Goal: Task Accomplishment & Management: Manage account settings

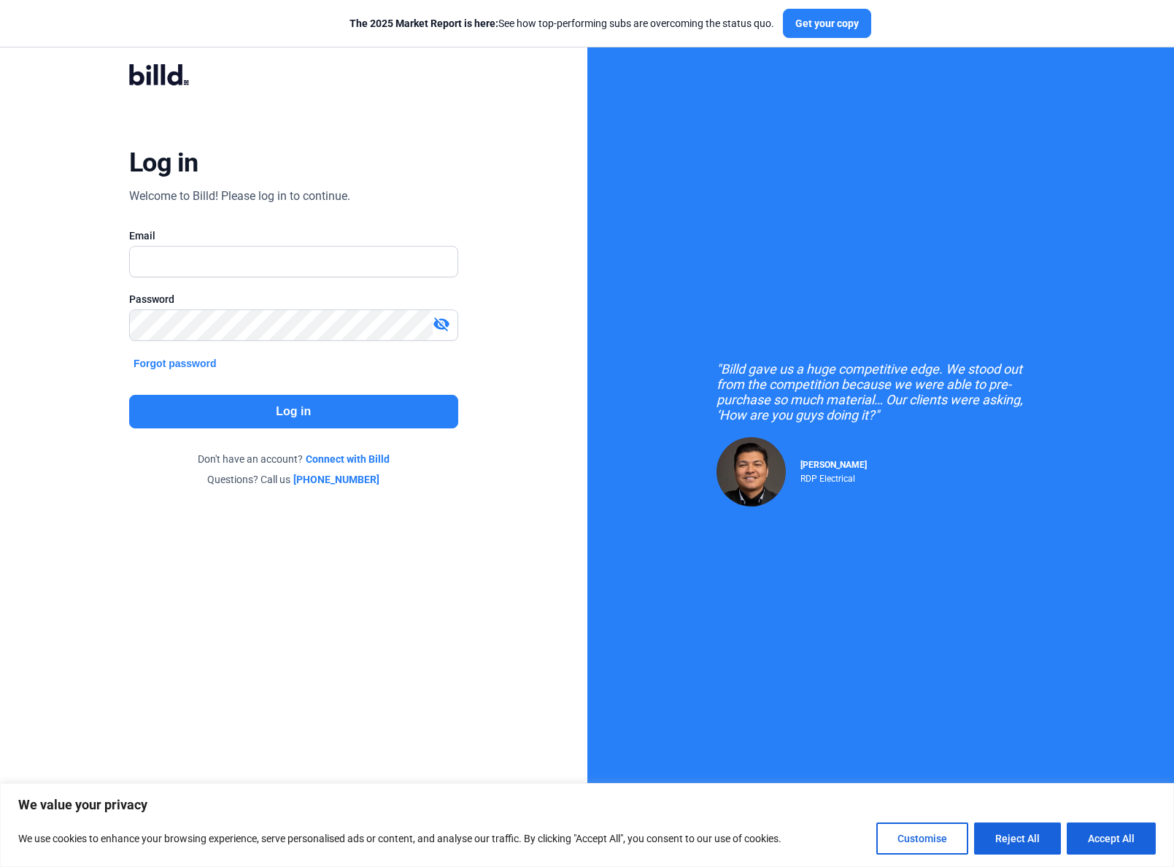
click at [231, 258] on input "text" at bounding box center [294, 262] width 328 height 30
type input "[PERSON_NAME][EMAIL_ADDRESS][DOMAIN_NAME]"
click at [410, 328] on img at bounding box center [412, 326] width 18 height 30
click at [409, 325] on img at bounding box center [412, 326] width 18 height 30
click at [1093, 833] on button "Accept All" at bounding box center [1111, 838] width 89 height 32
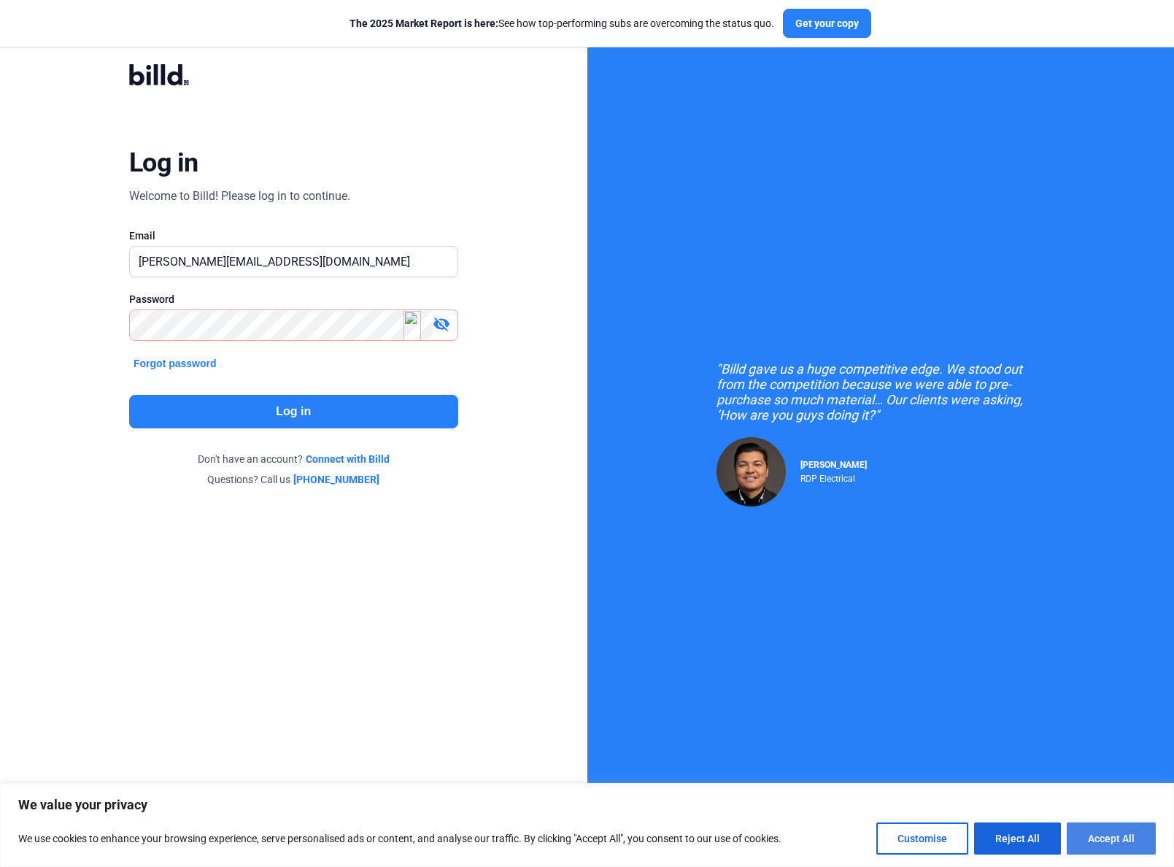
checkbox input "true"
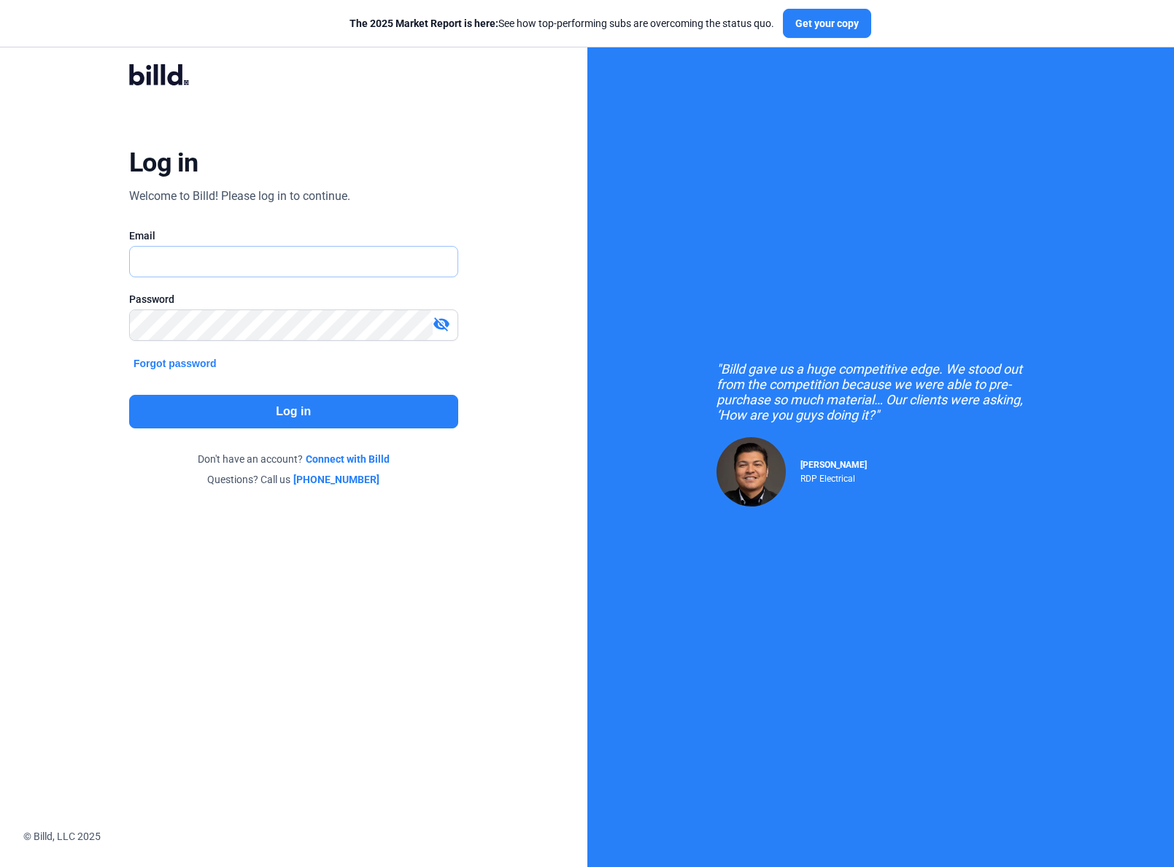
click at [287, 270] on input "text" at bounding box center [294, 262] width 328 height 30
click at [249, 270] on input "text" at bounding box center [294, 262] width 328 height 30
type input "[PERSON_NAME][EMAIL_ADDRESS][DOMAIN_NAME]"
click at [290, 413] on button "Log in" at bounding box center [293, 412] width 329 height 34
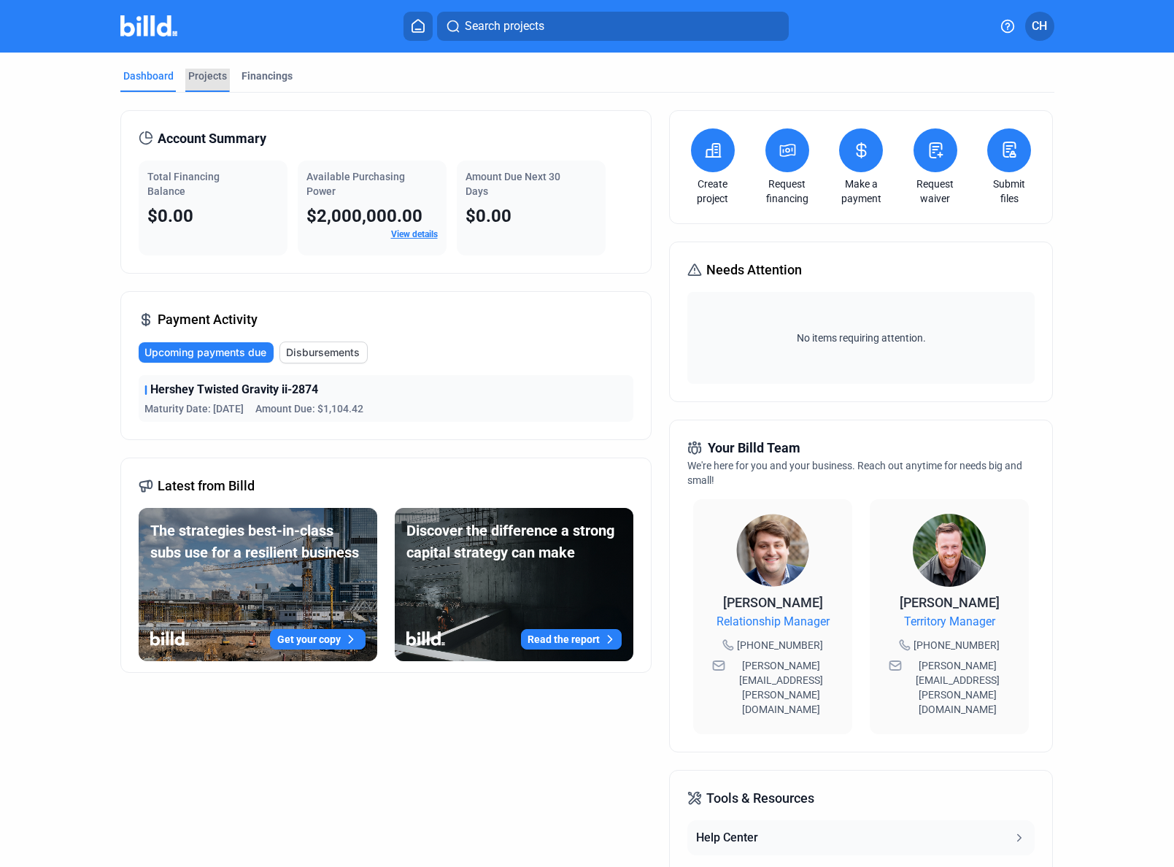
click at [206, 76] on div "Projects" at bounding box center [207, 76] width 39 height 15
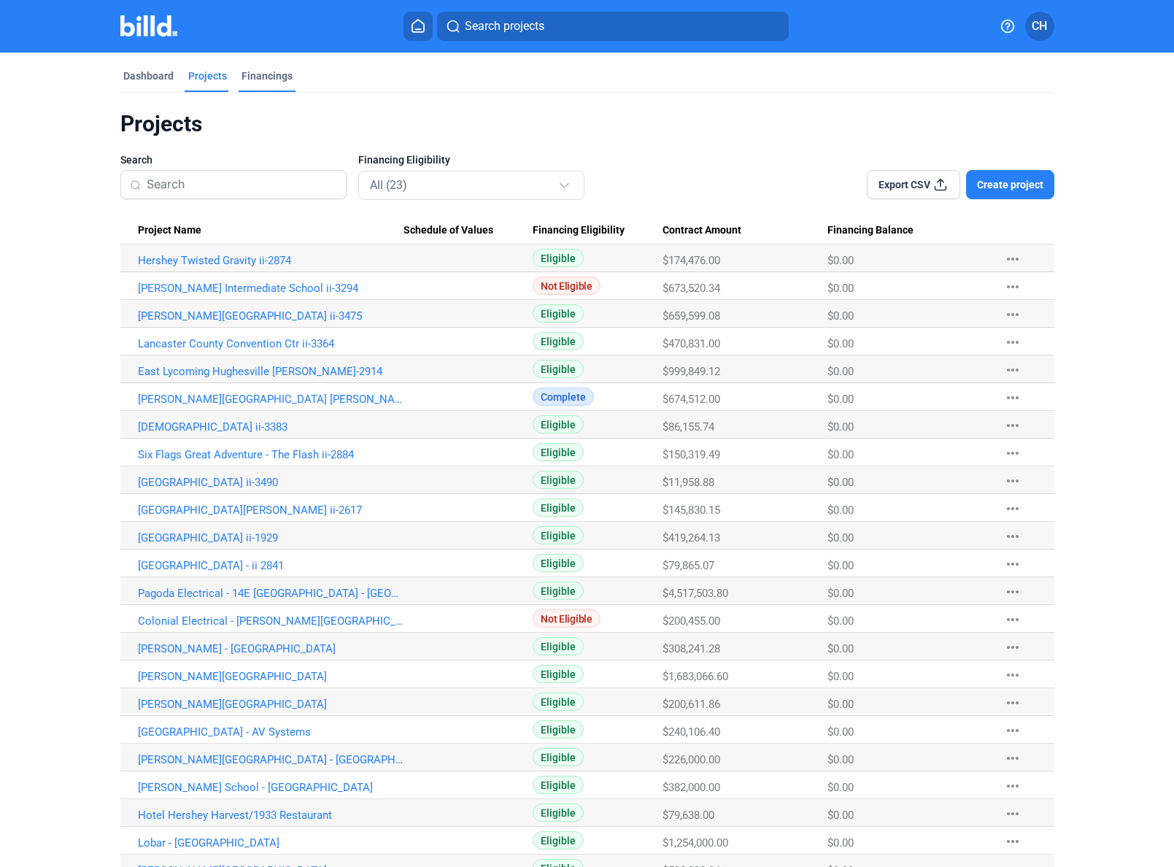
click at [257, 76] on div "Financings" at bounding box center [266, 76] width 51 height 15
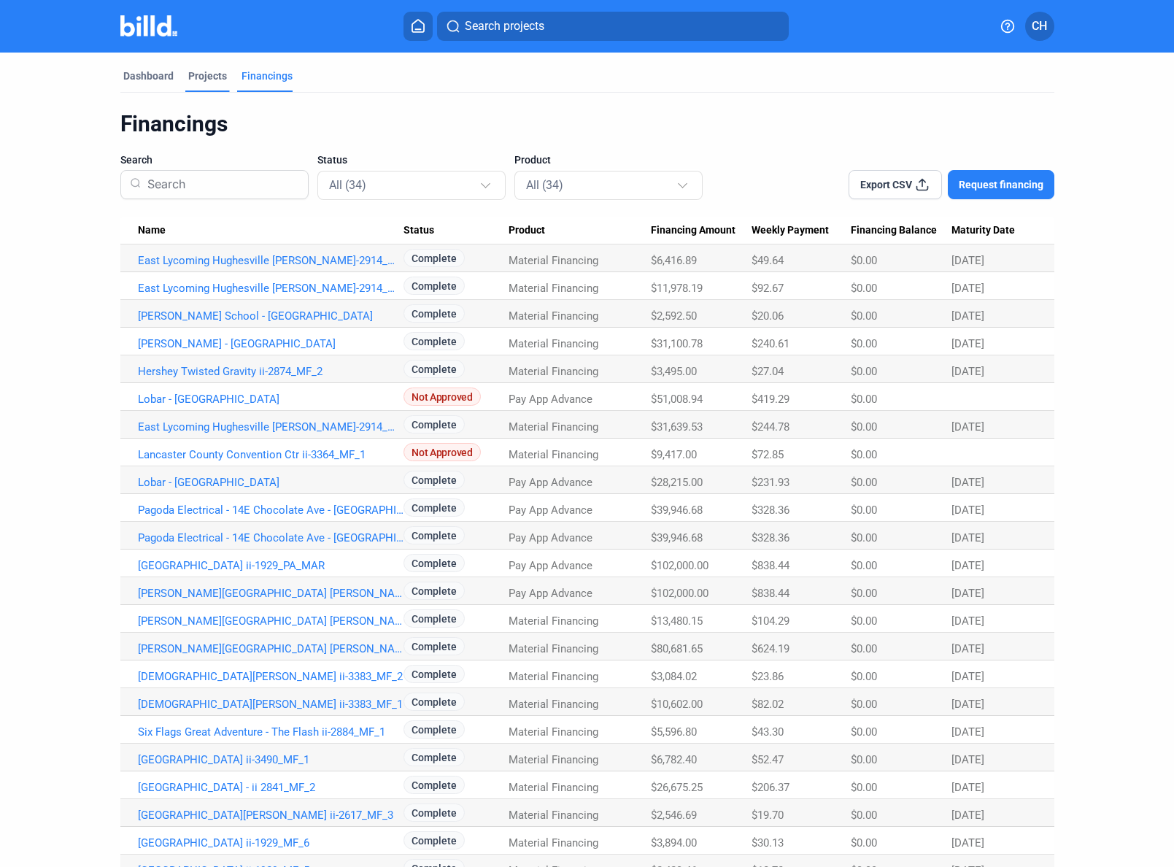
click at [197, 75] on div "Projects" at bounding box center [207, 76] width 39 height 15
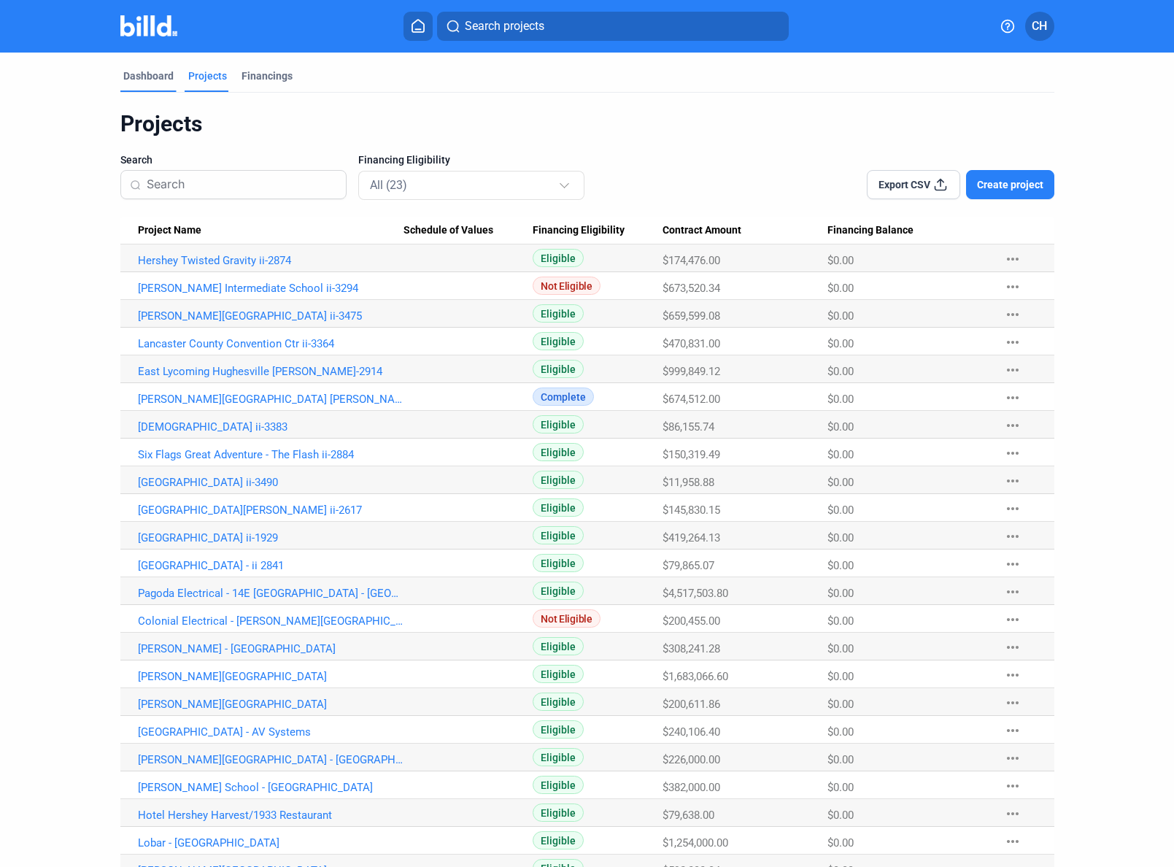
click at [150, 76] on div "Dashboard" at bounding box center [148, 76] width 50 height 15
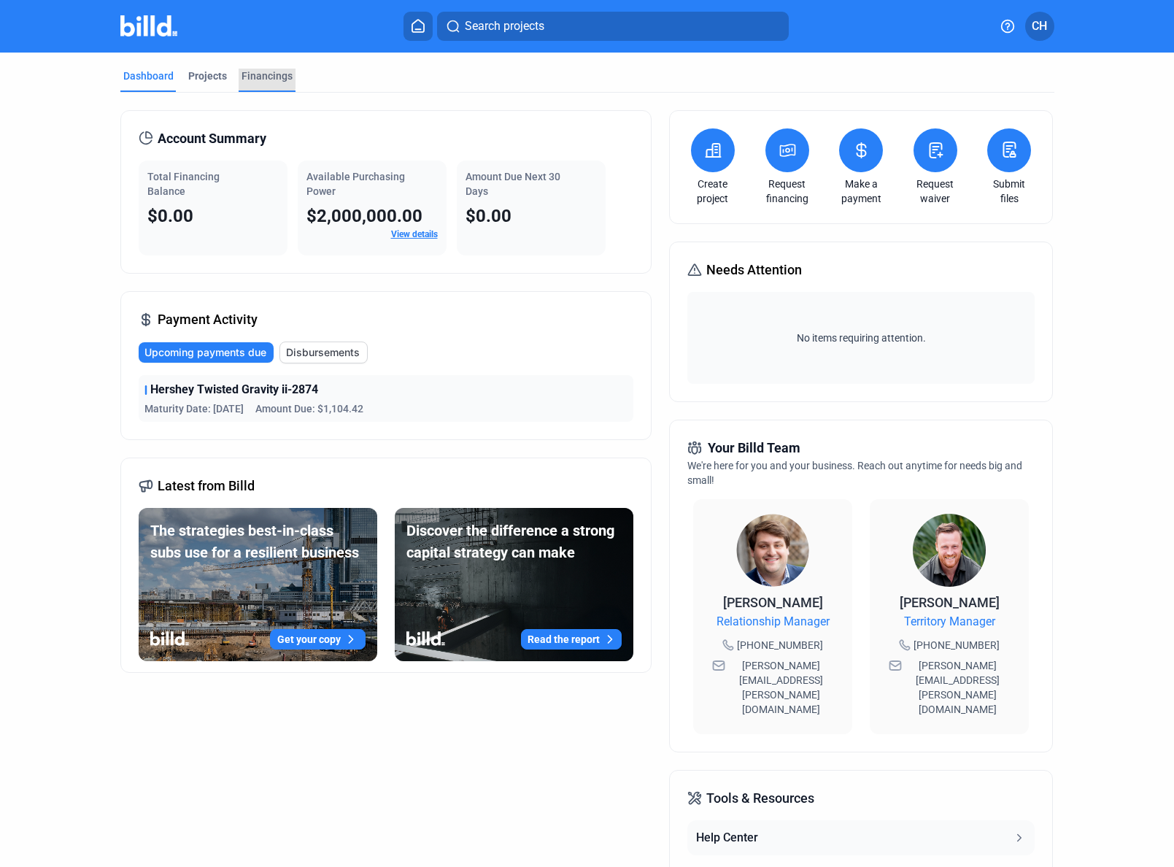
click at [260, 74] on div "Financings" at bounding box center [266, 76] width 51 height 15
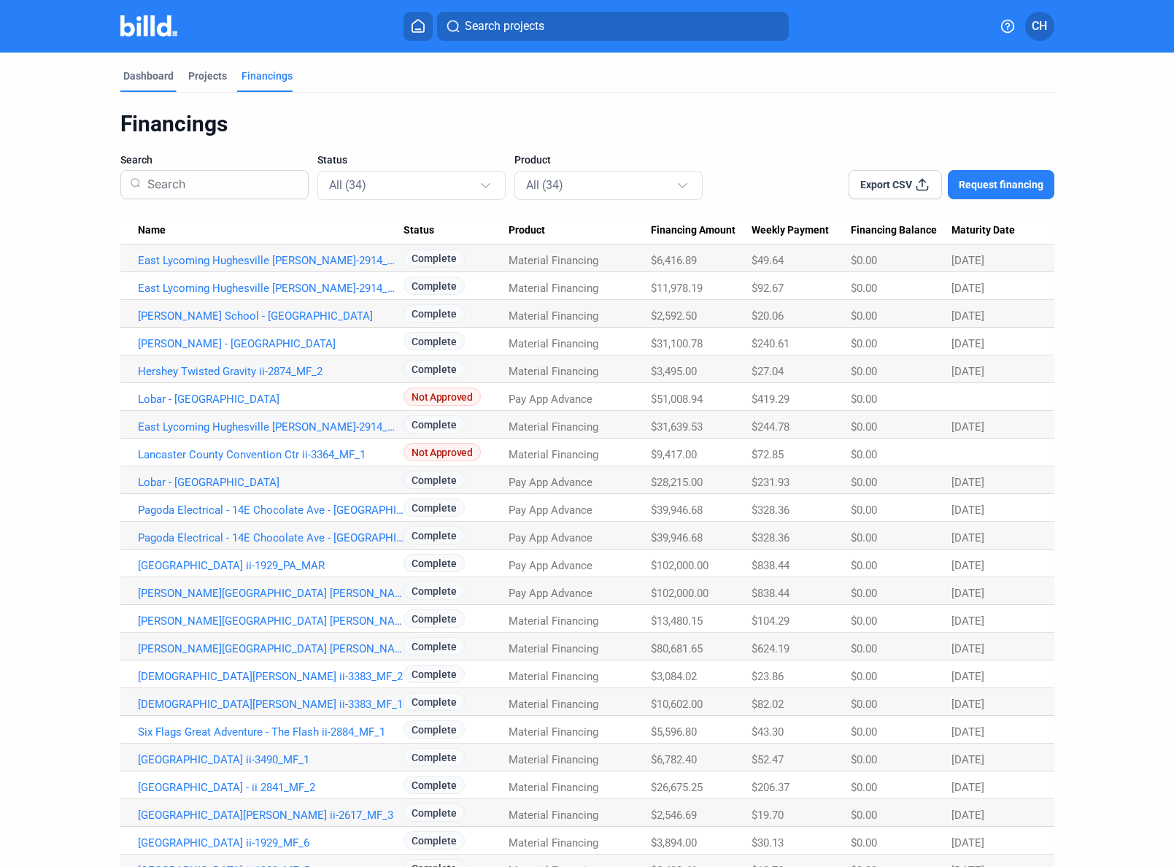
click at [152, 73] on div "Dashboard" at bounding box center [148, 76] width 50 height 15
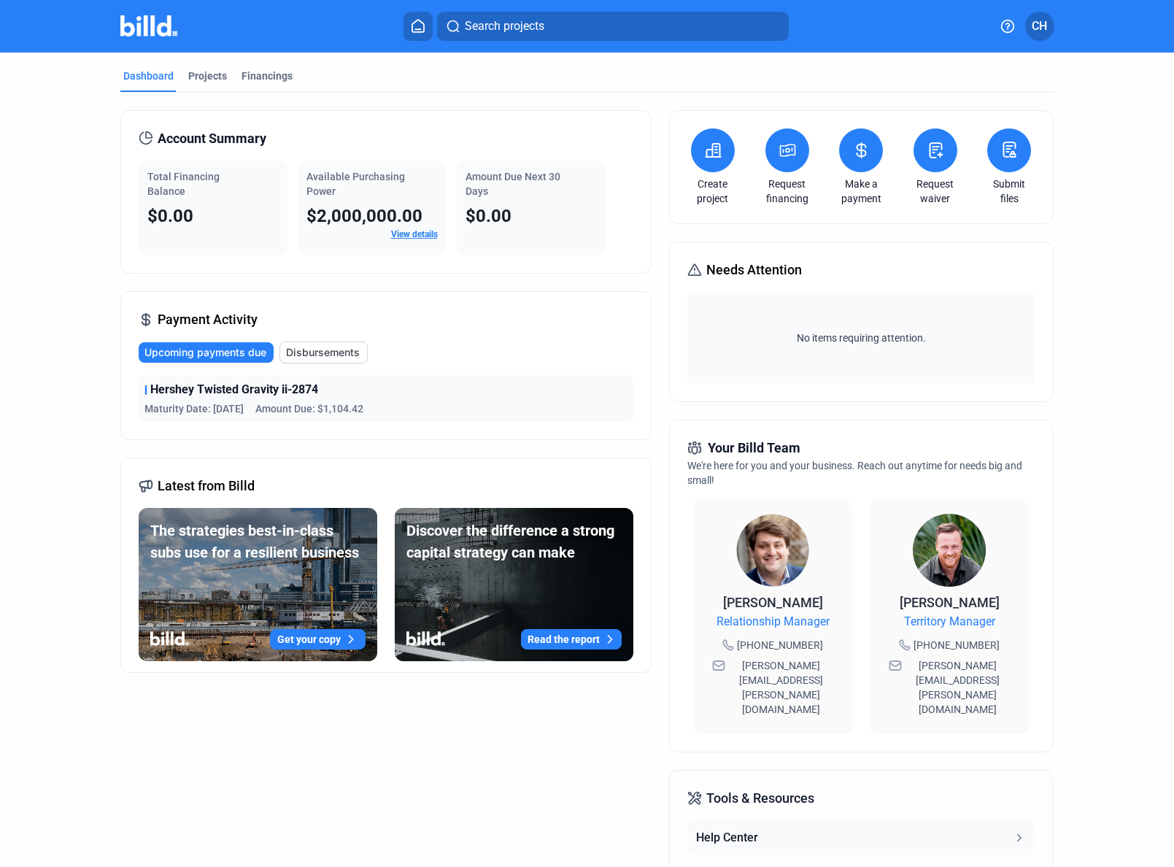
click at [328, 352] on span "Disbursements" at bounding box center [323, 352] width 74 height 15
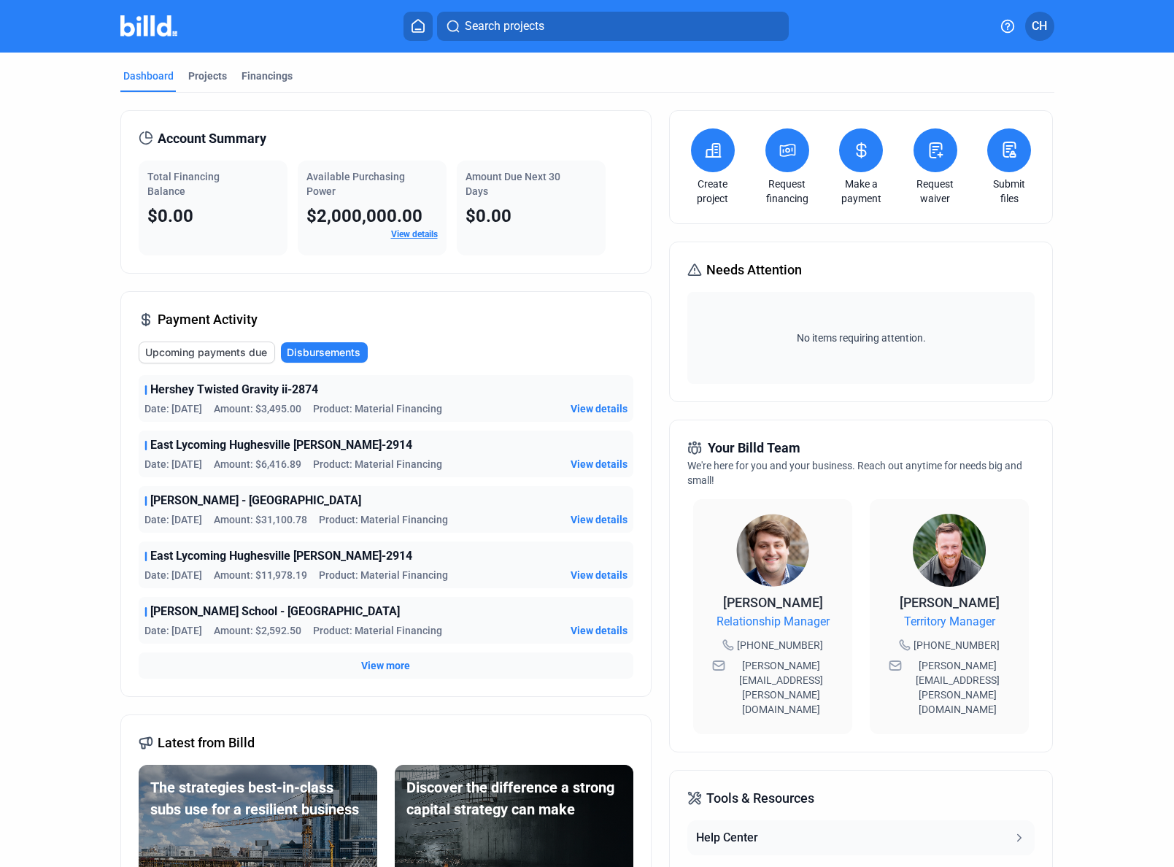
click at [168, 352] on span "Upcoming payments due" at bounding box center [206, 352] width 122 height 15
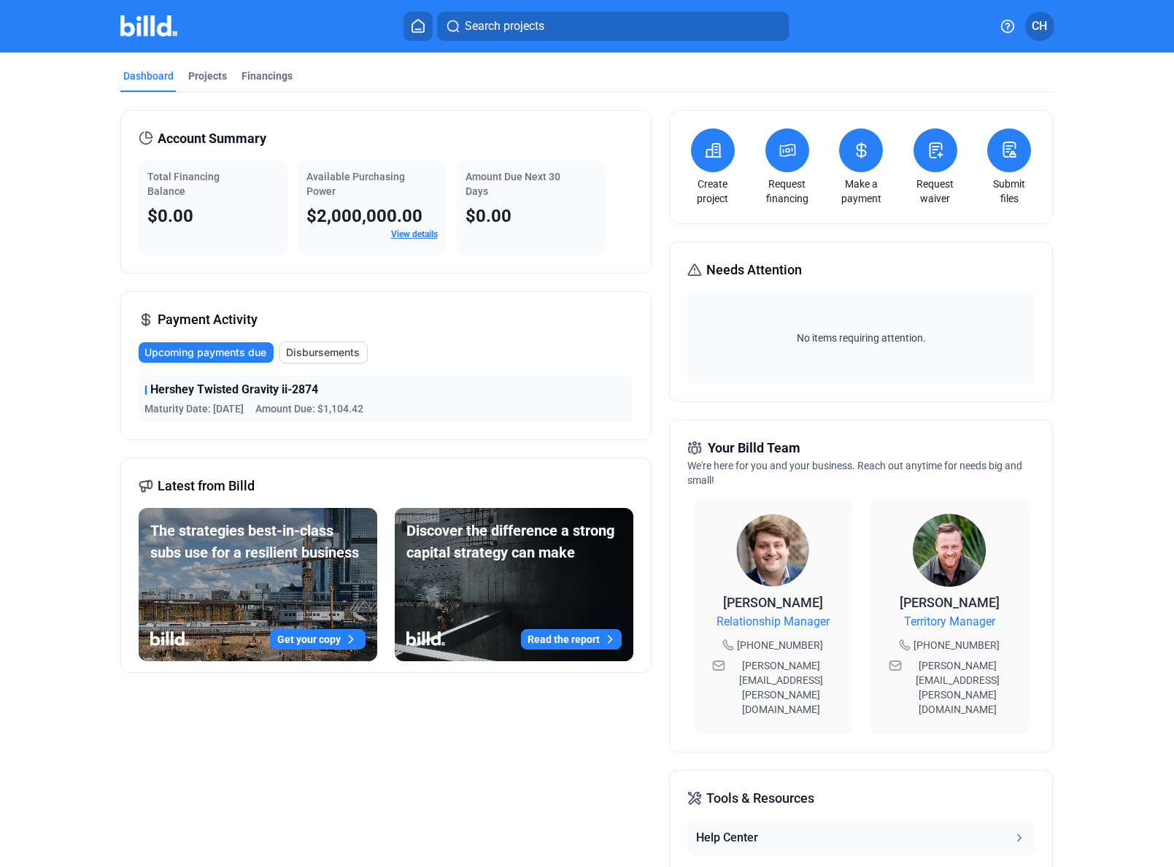
click at [180, 225] on span "$0.00" at bounding box center [170, 216] width 46 height 20
click at [401, 231] on link "View details" at bounding box center [414, 234] width 47 height 10
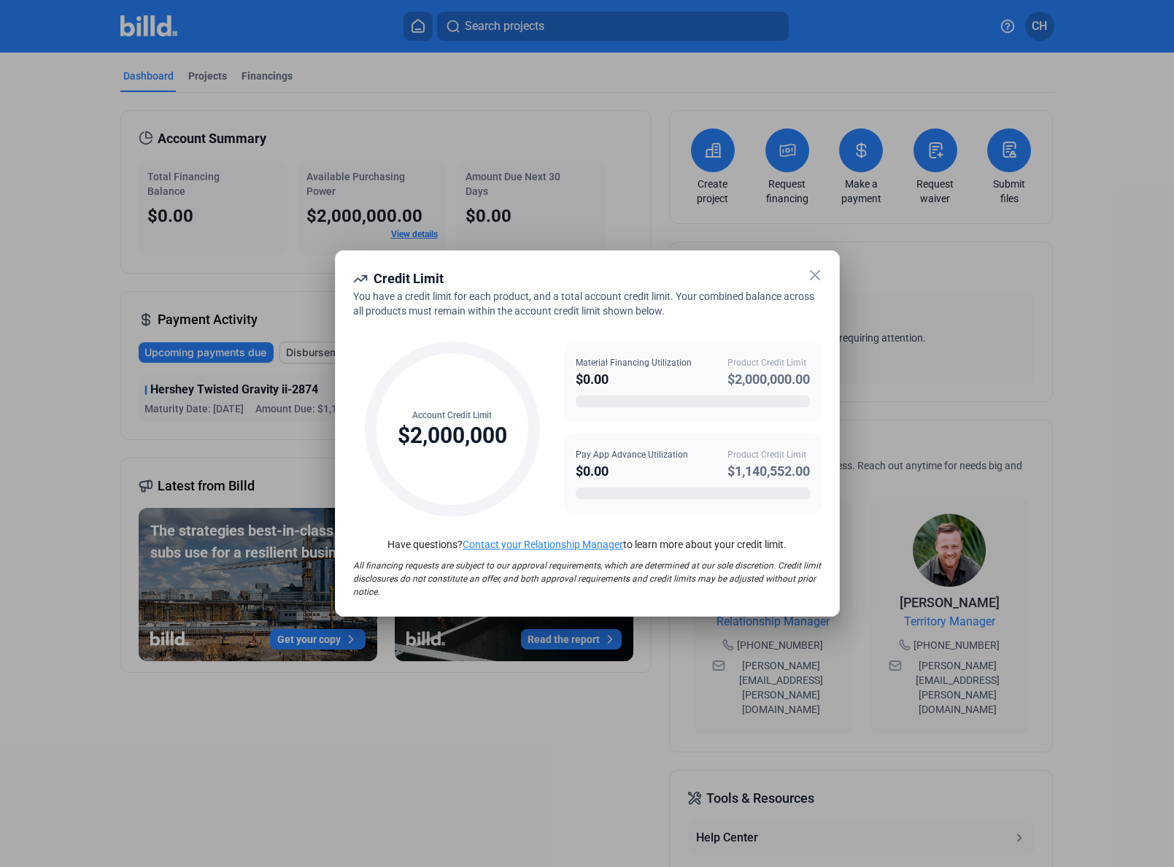
click at [815, 274] on icon at bounding box center [815, 275] width 9 height 9
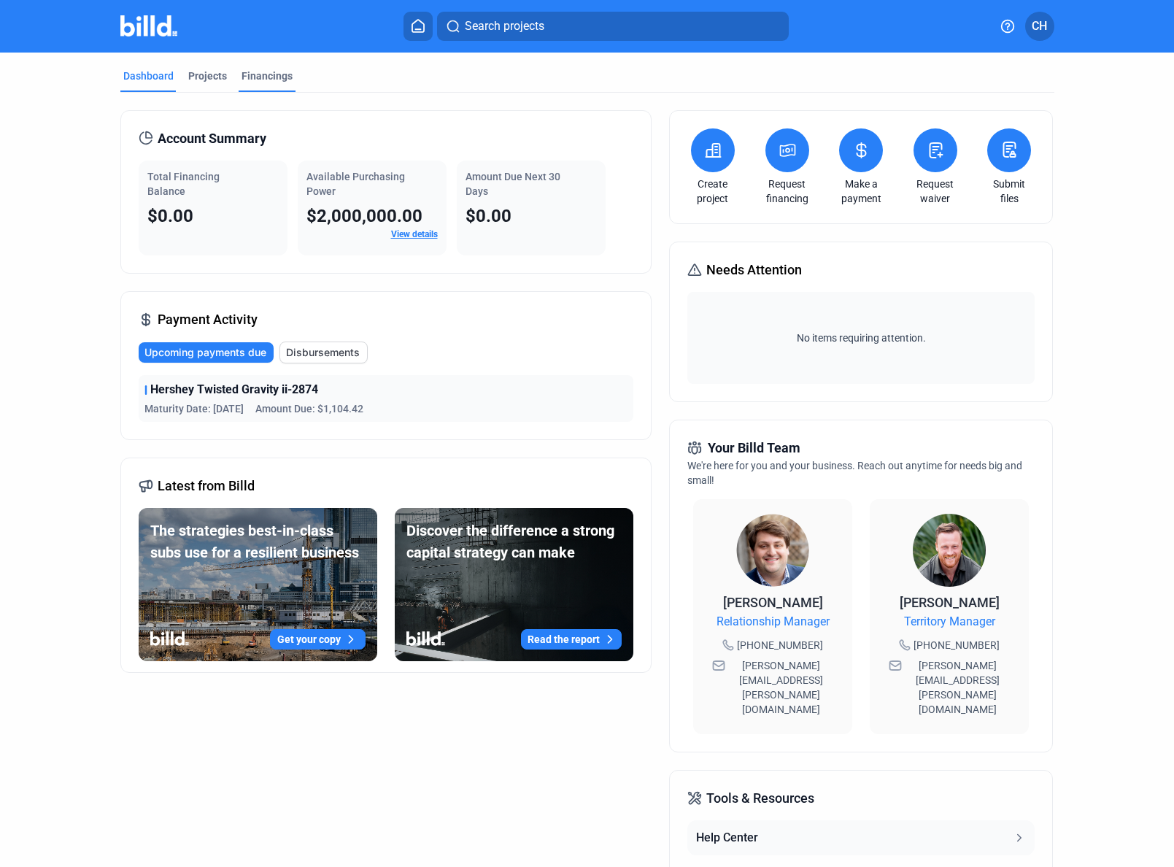
click at [256, 74] on div "Financings" at bounding box center [266, 76] width 51 height 15
